Goal: Transaction & Acquisition: Download file/media

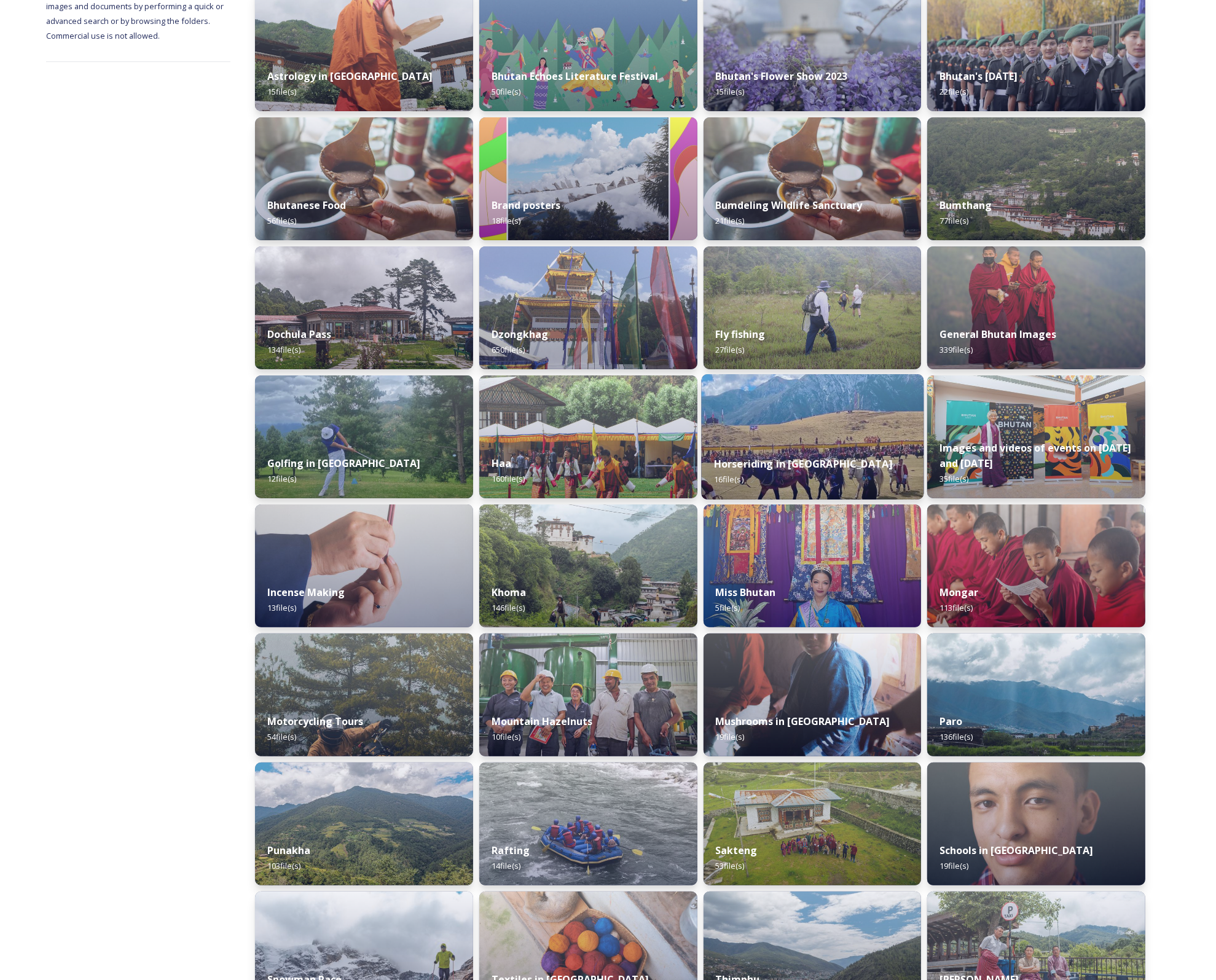
scroll to position [246, 0]
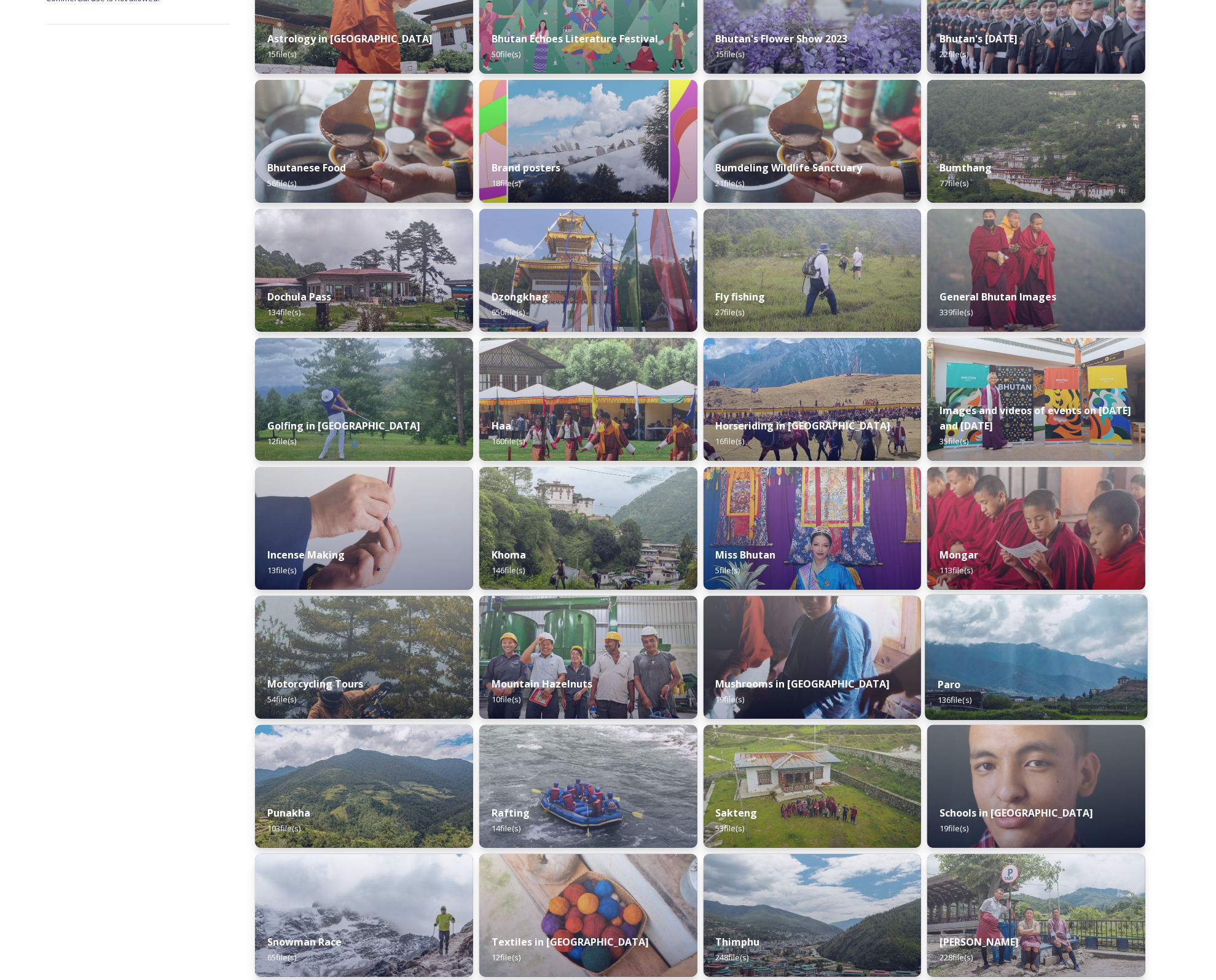
click at [1016, 668] on div "Paro 136 file(s)" at bounding box center [1036, 691] width 223 height 56
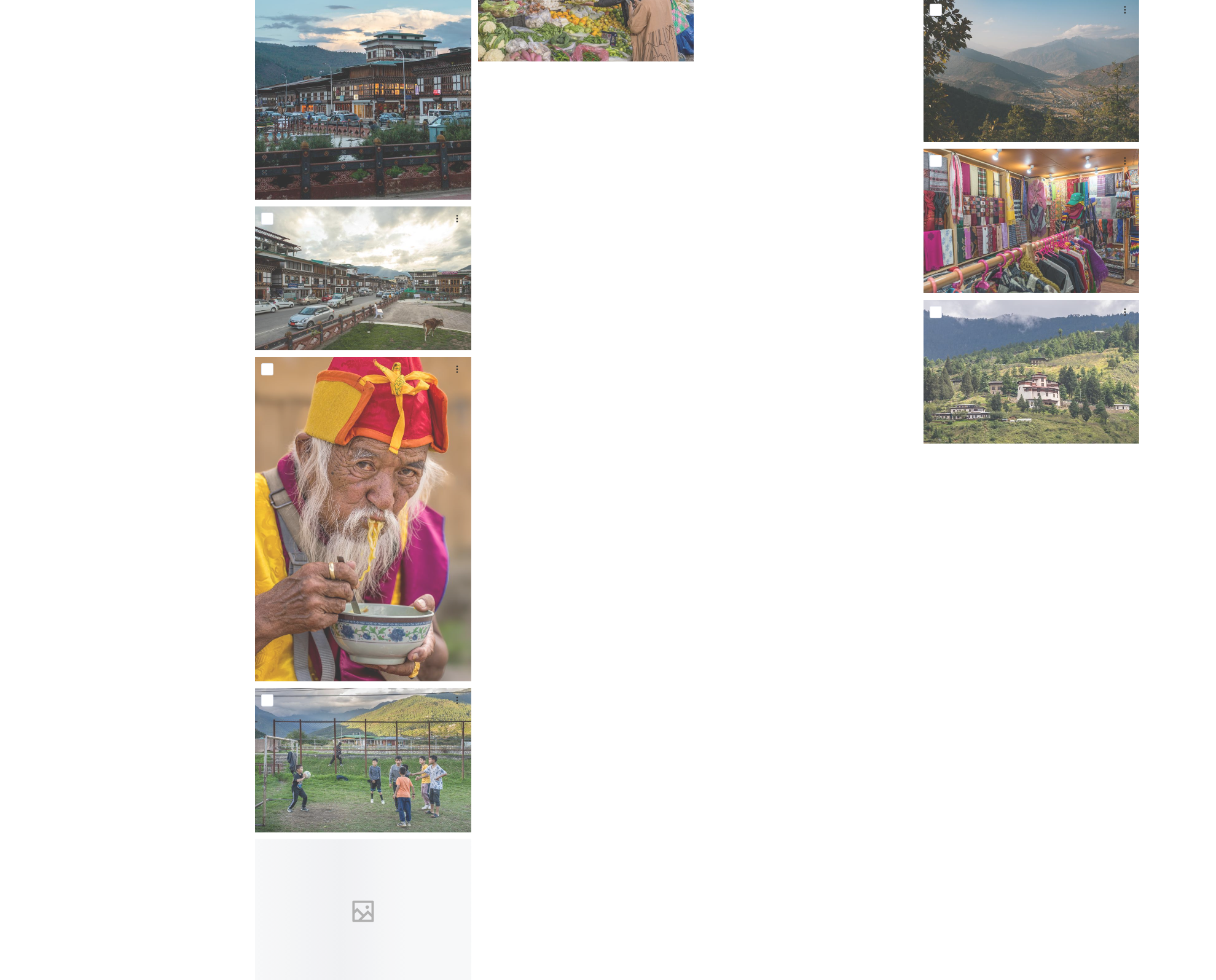
scroll to position [6204, 0]
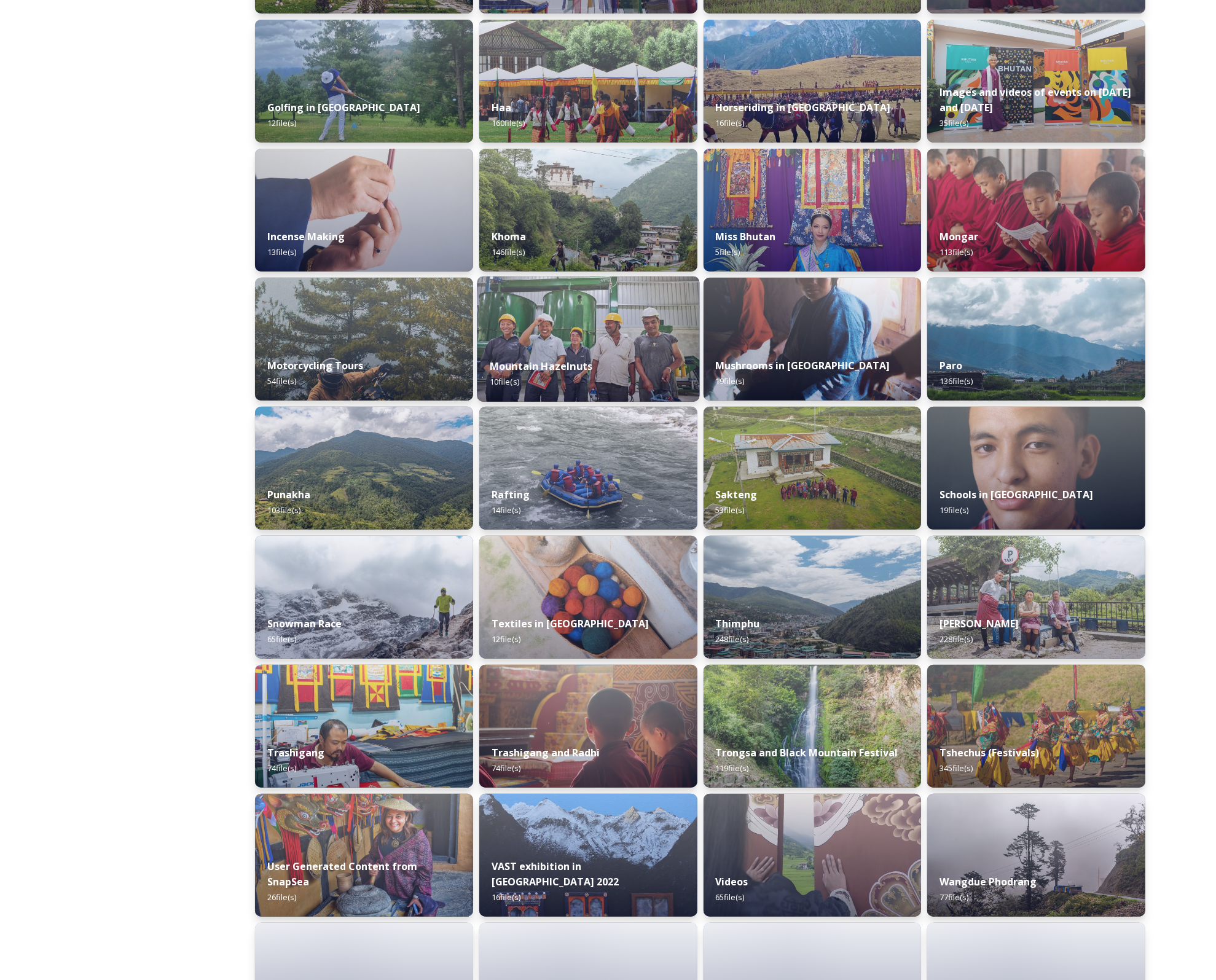
scroll to position [614, 0]
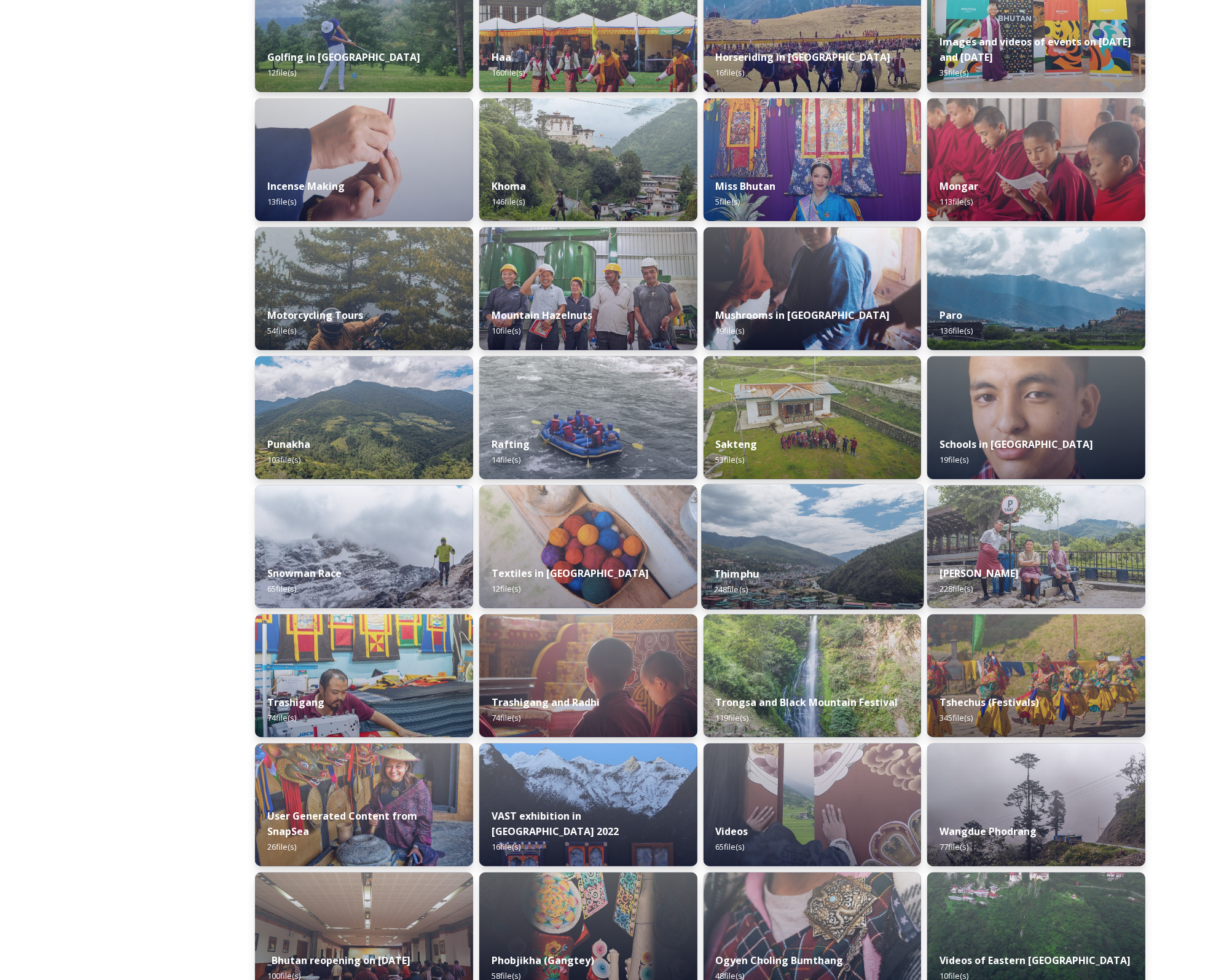
click at [811, 541] on img at bounding box center [812, 546] width 223 height 125
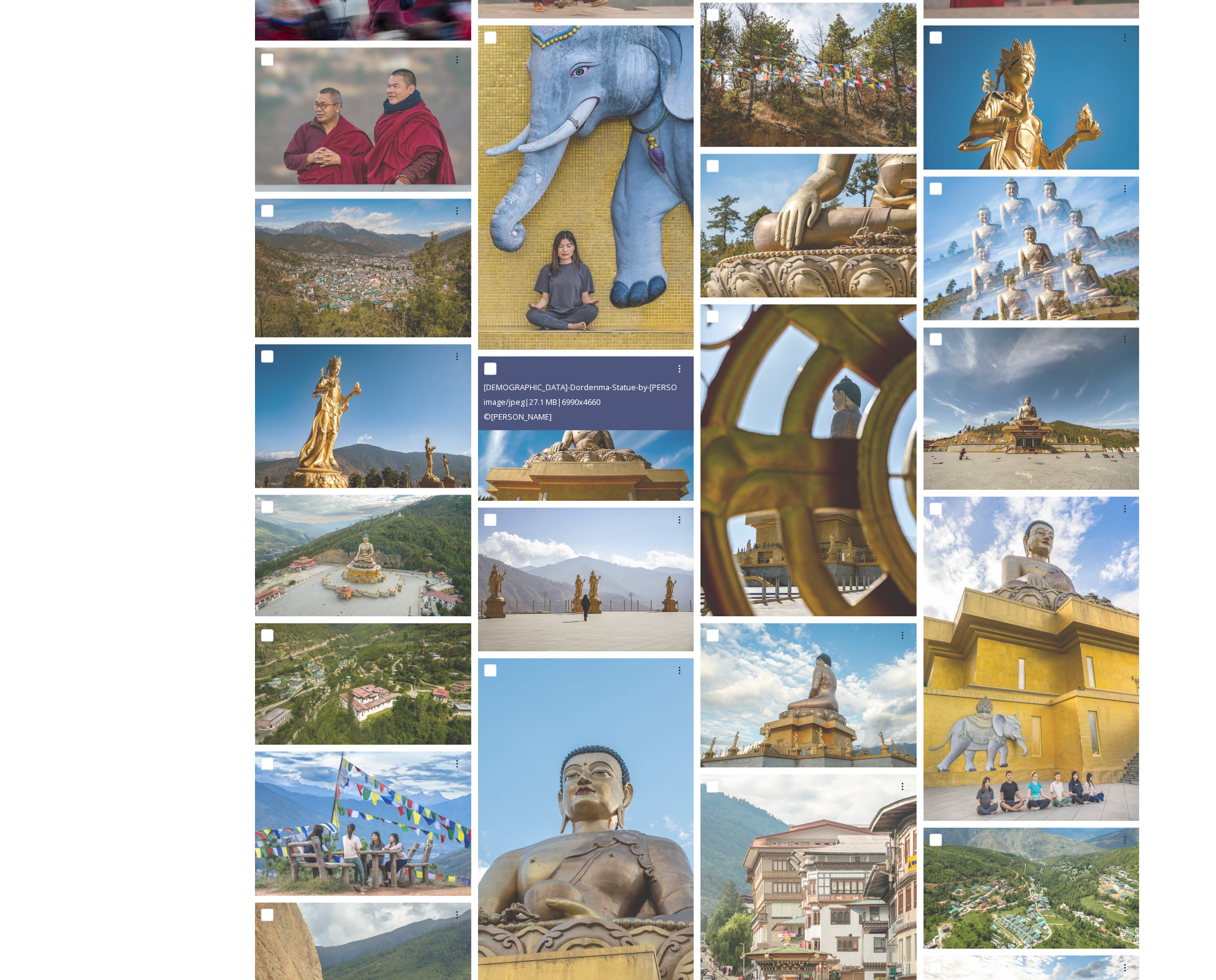
scroll to position [4228, 0]
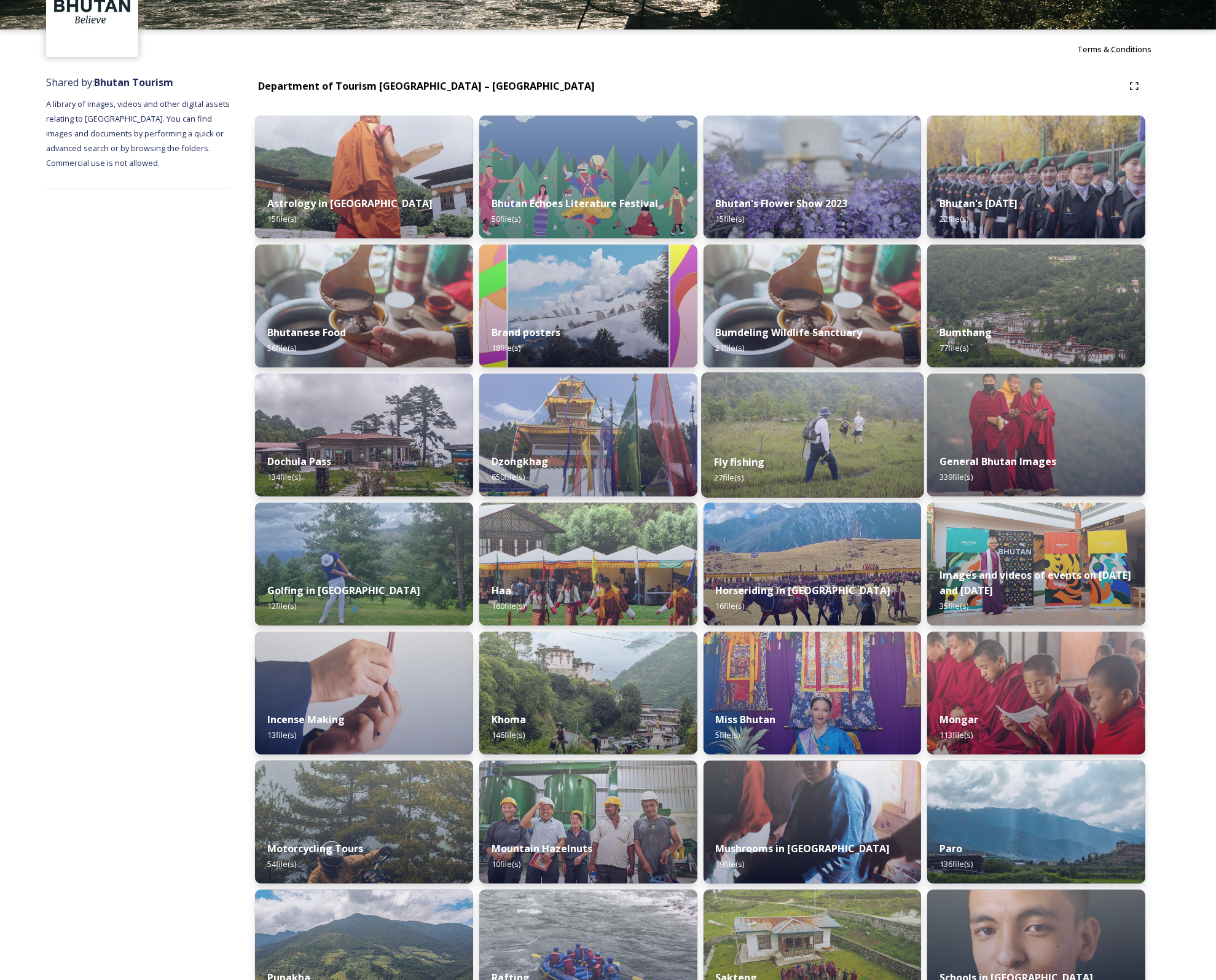
scroll to position [123, 0]
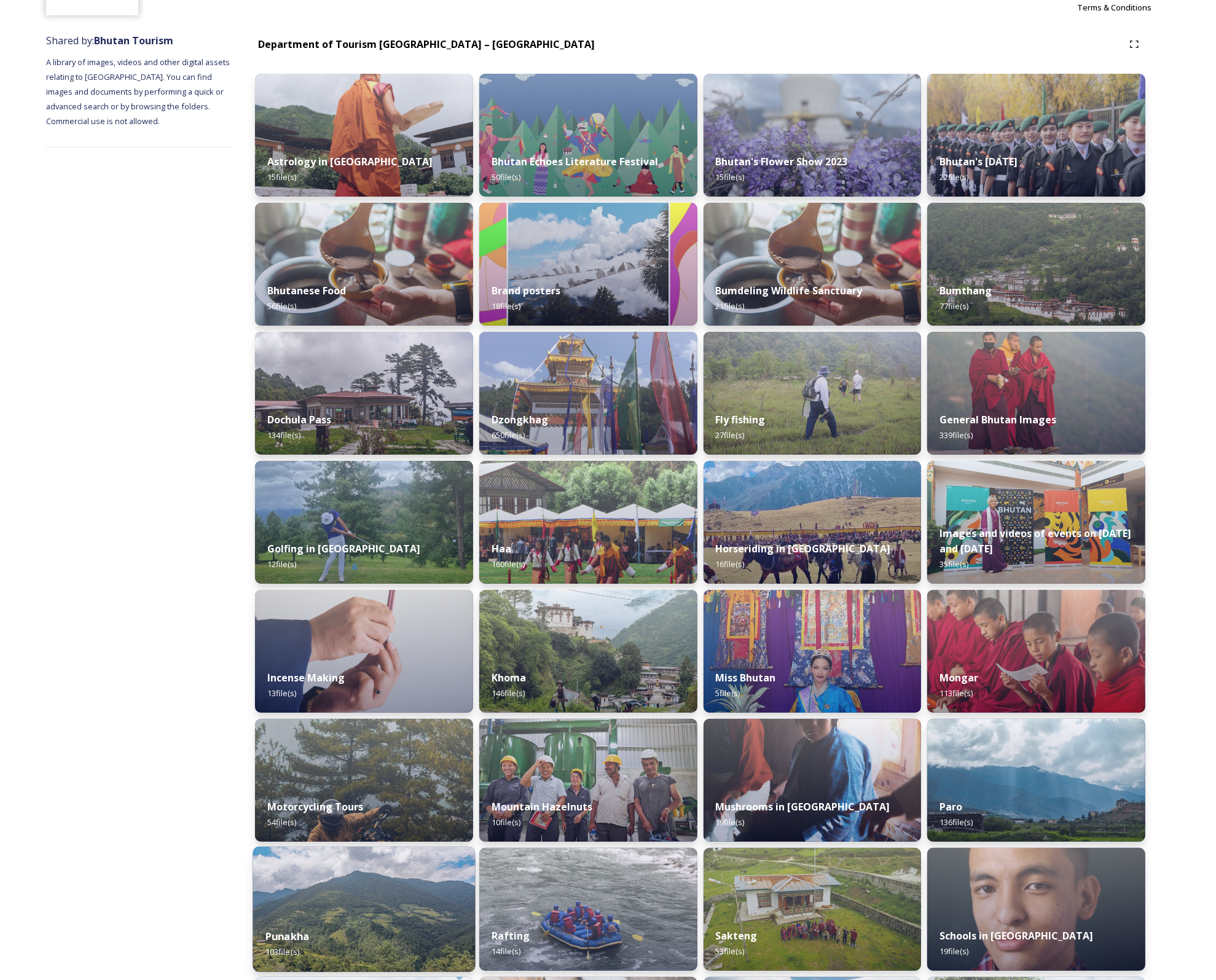
click at [356, 901] on img at bounding box center [363, 909] width 223 height 125
click at [356, 899] on img at bounding box center [363, 909] width 223 height 125
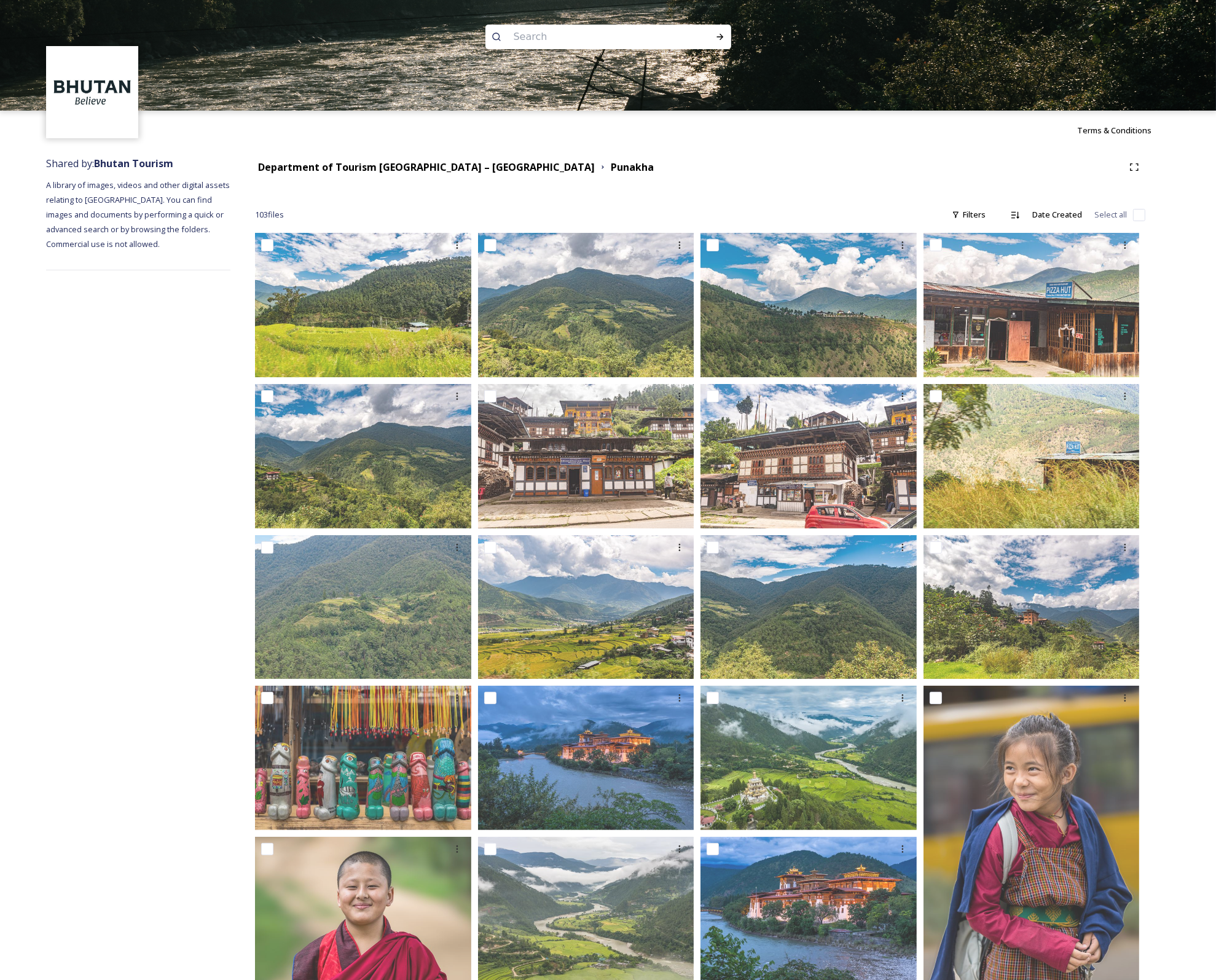
click at [675, 40] on div at bounding box center [608, 37] width 246 height 25
click at [620, 37] on input at bounding box center [591, 36] width 168 height 27
type input "chhimi lhakhang"
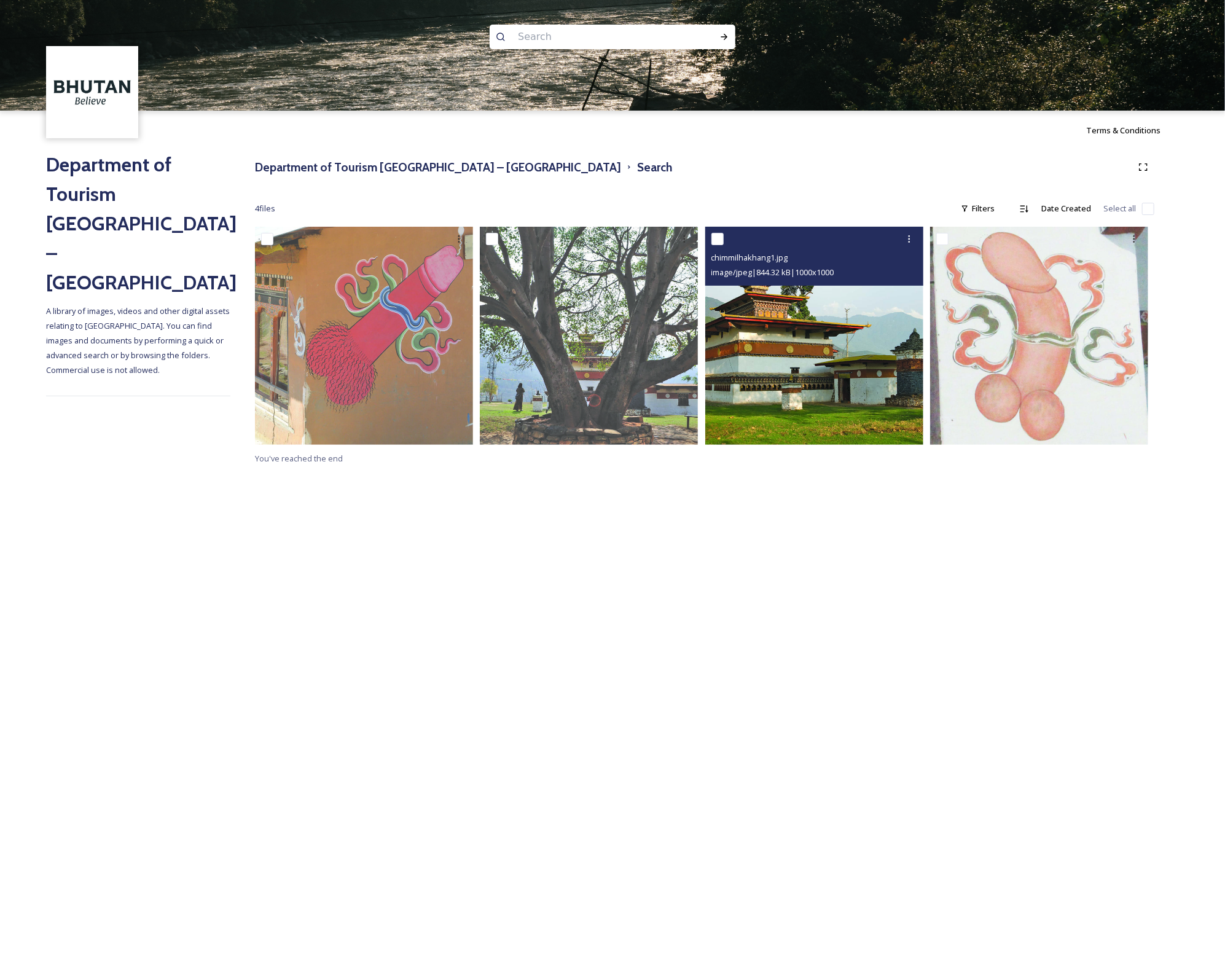
click at [838, 357] on img at bounding box center [814, 335] width 218 height 218
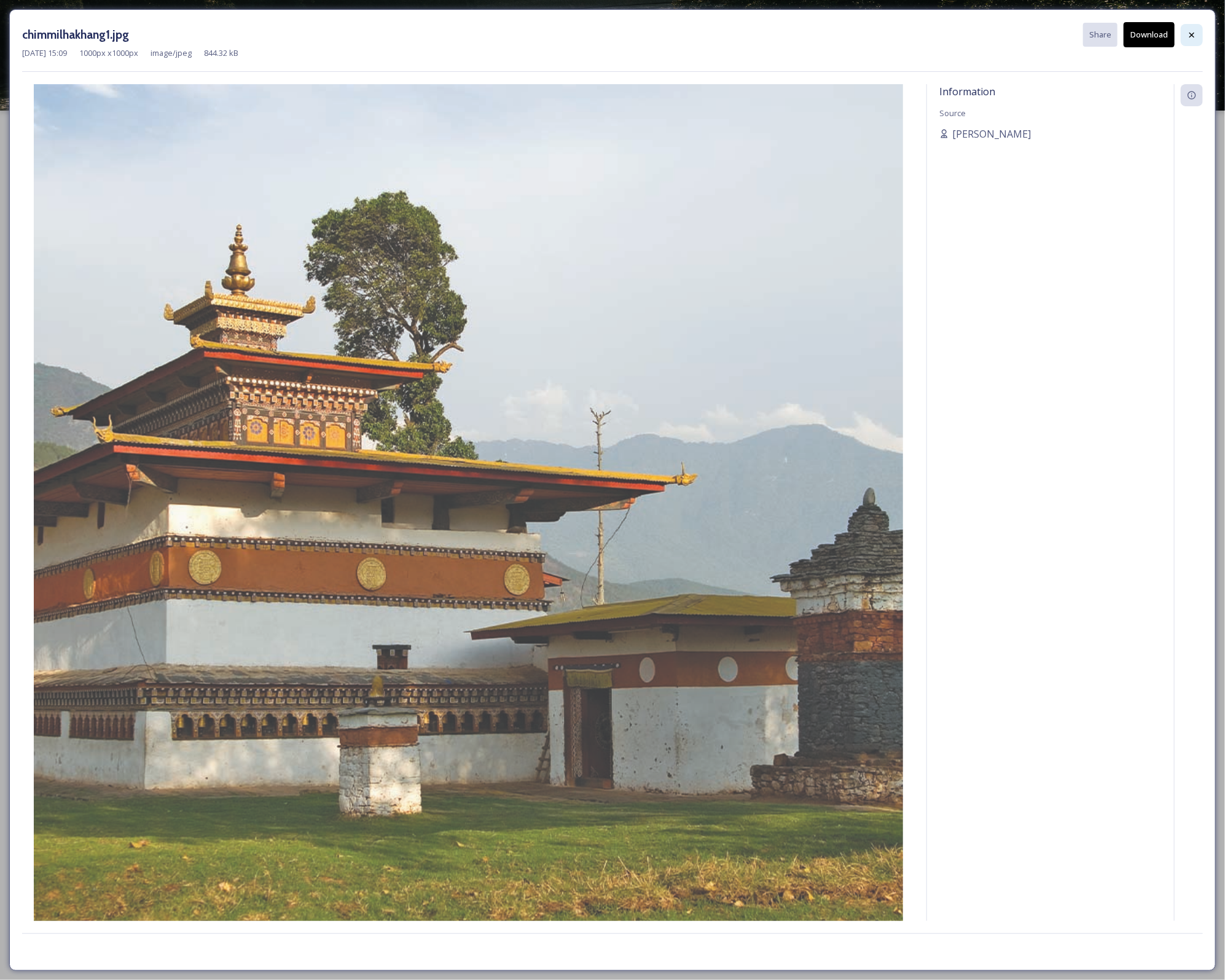
click at [1181, 37] on div at bounding box center [1192, 35] width 22 height 22
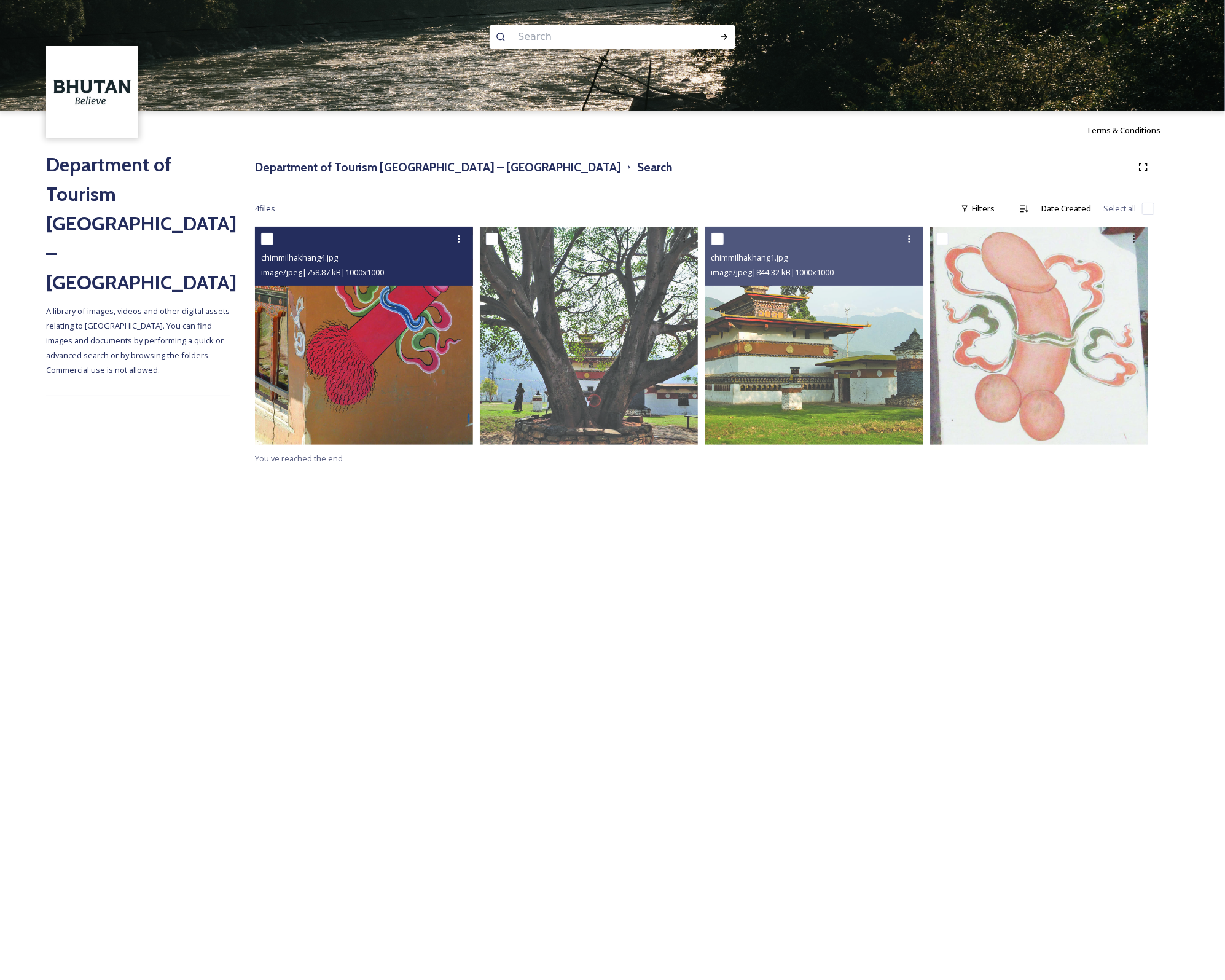
click at [417, 361] on img at bounding box center [364, 335] width 218 height 218
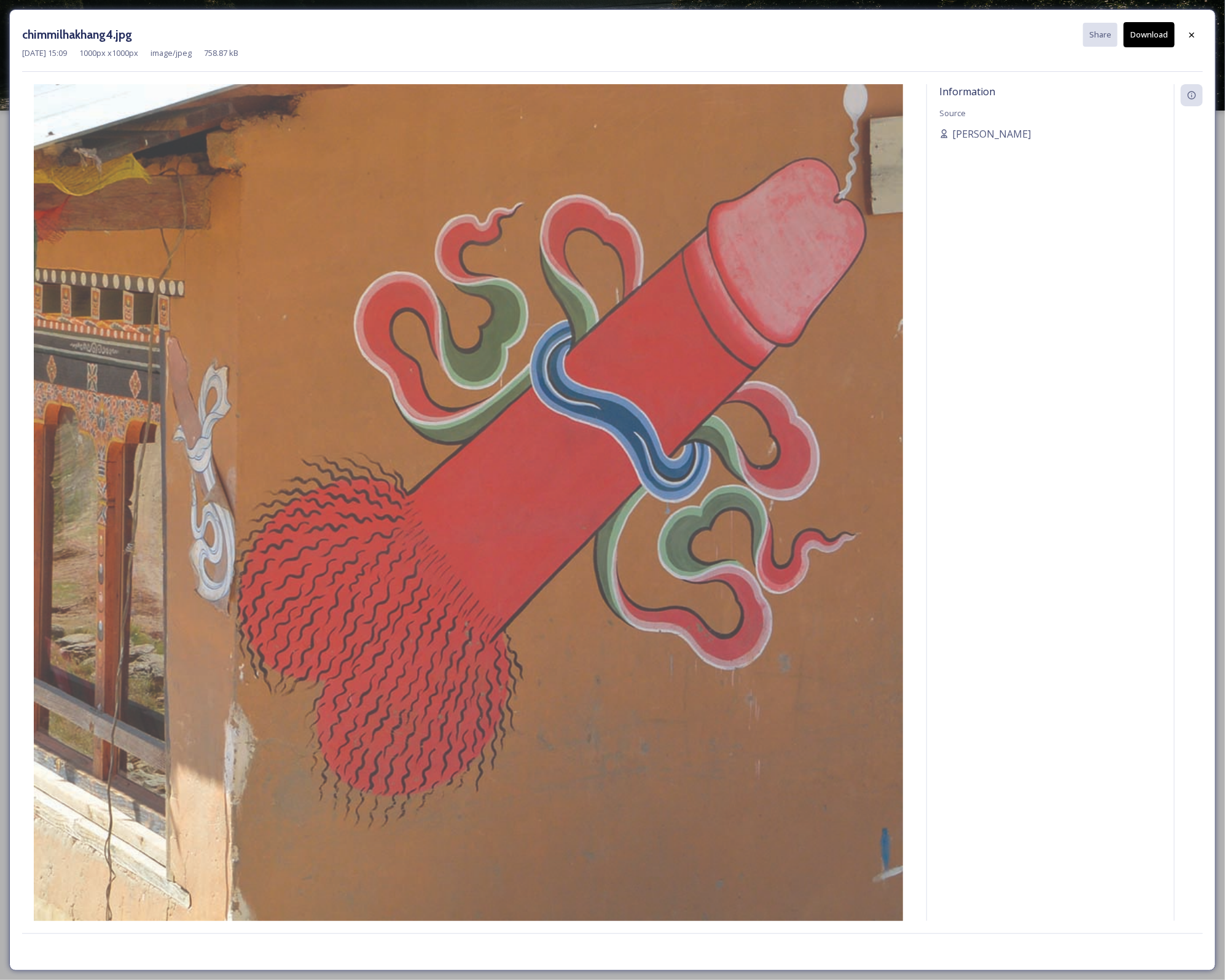
click at [1149, 34] on button "Download" at bounding box center [1150, 34] width 51 height 25
click at [1195, 33] on icon at bounding box center [1192, 35] width 10 height 10
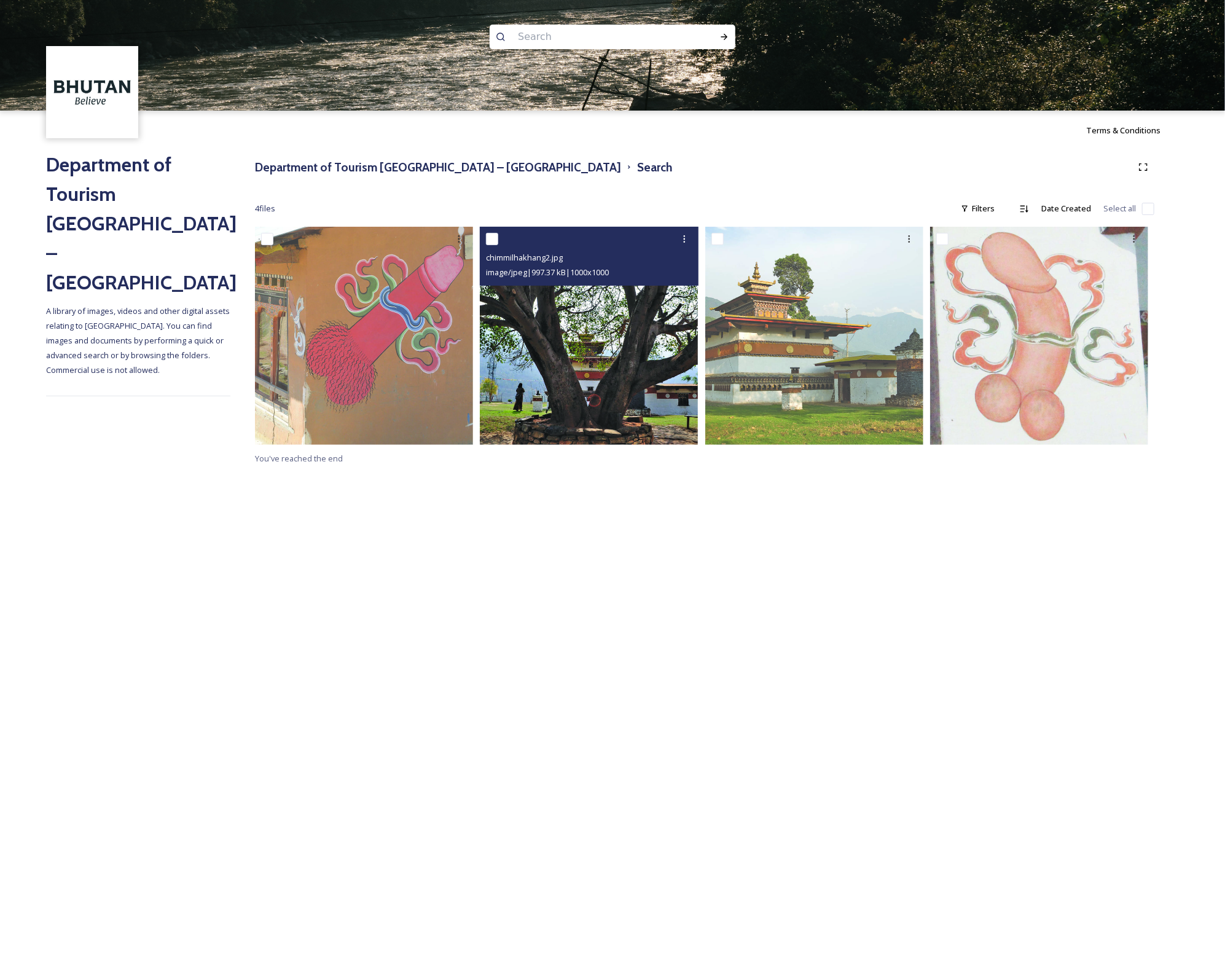
click at [604, 379] on img at bounding box center [589, 335] width 218 height 218
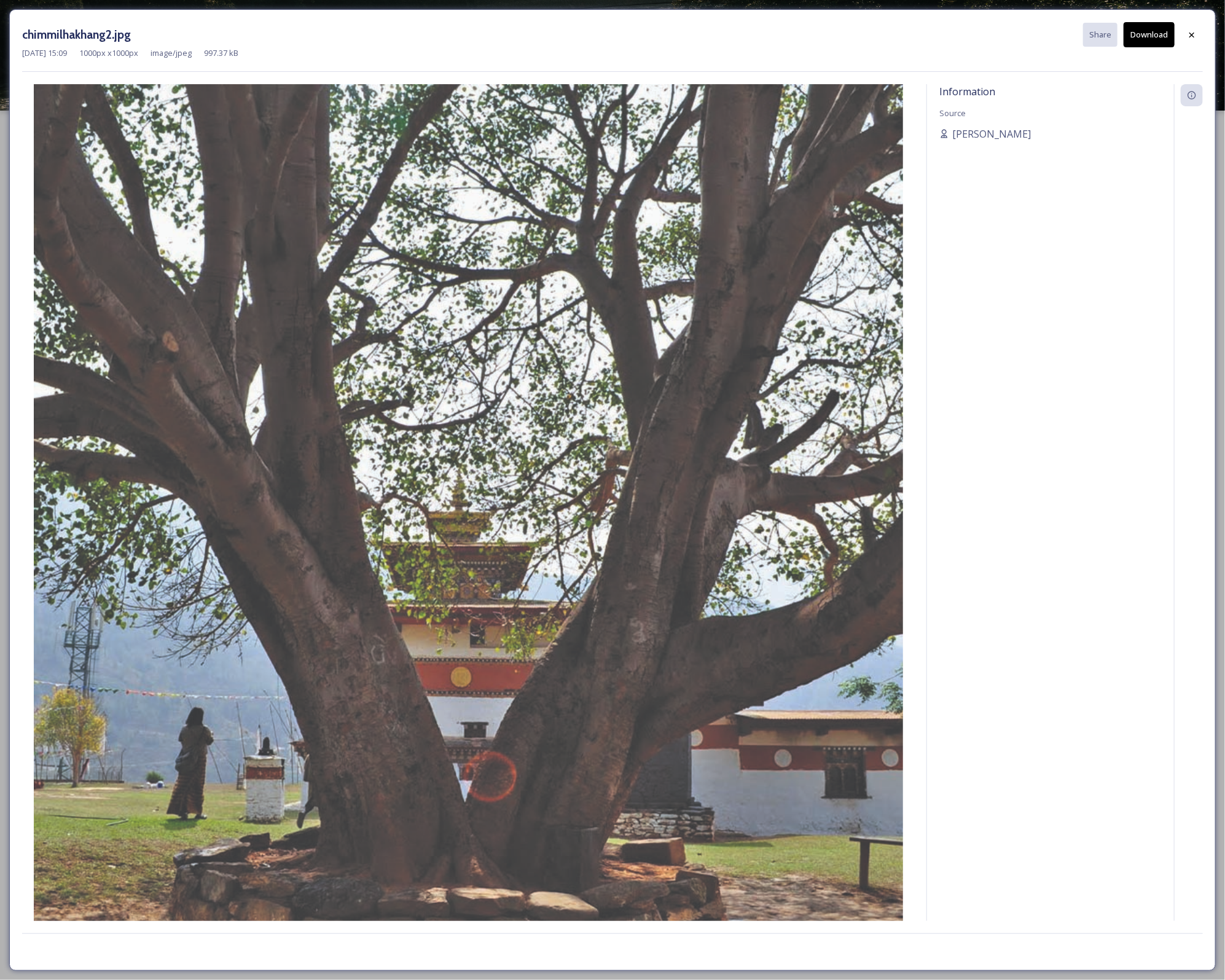
click at [1147, 30] on button "Download" at bounding box center [1150, 34] width 51 height 25
click at [1189, 36] on icon at bounding box center [1192, 35] width 10 height 10
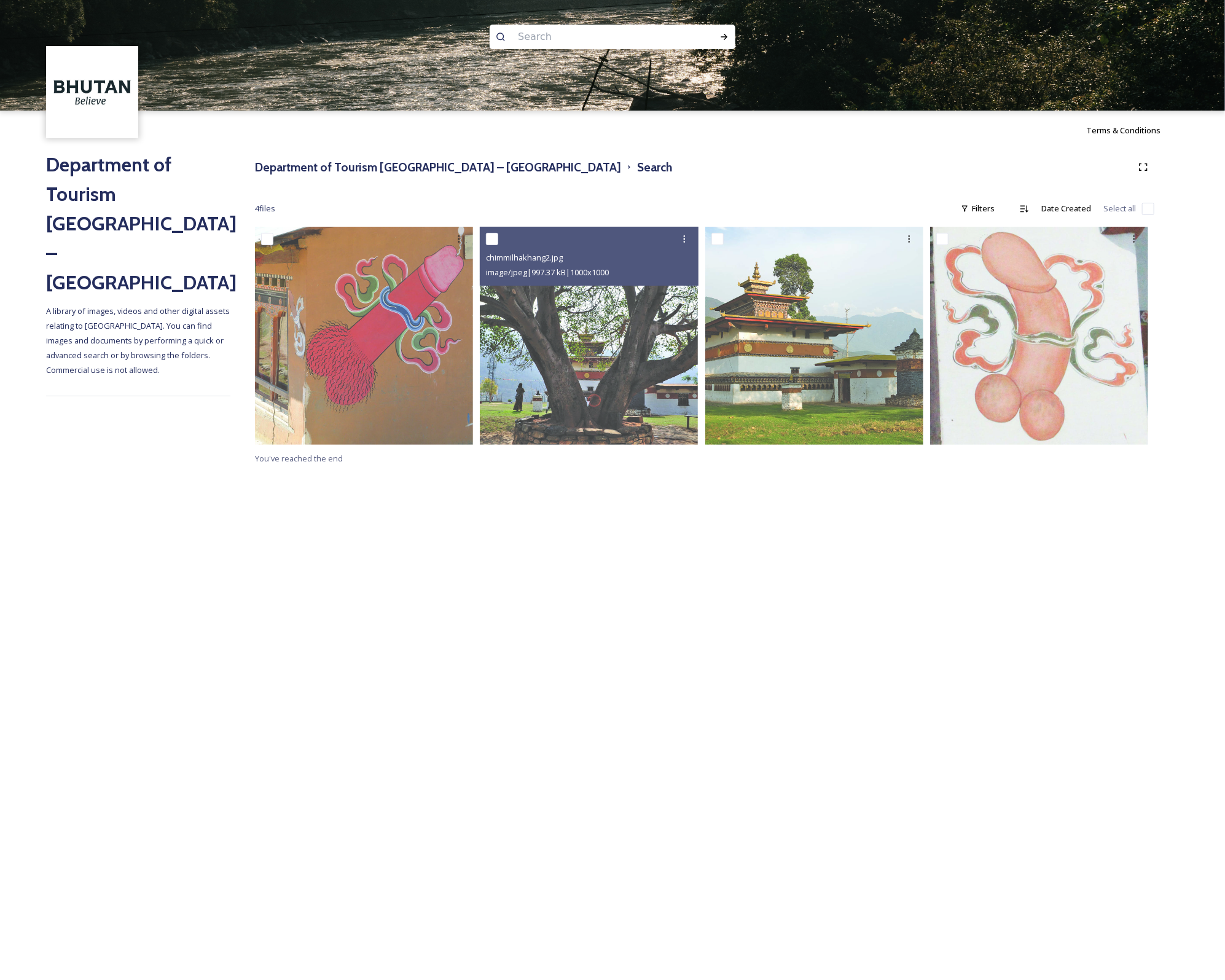
click at [549, 44] on input at bounding box center [596, 36] width 168 height 27
type input "fertility temple"
click at [720, 36] on icon at bounding box center [725, 37] width 10 height 10
